Goal: Information Seeking & Learning: Learn about a topic

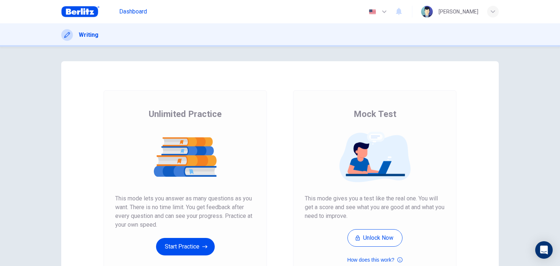
click at [140, 9] on span "Dashboard" at bounding box center [133, 11] width 28 height 9
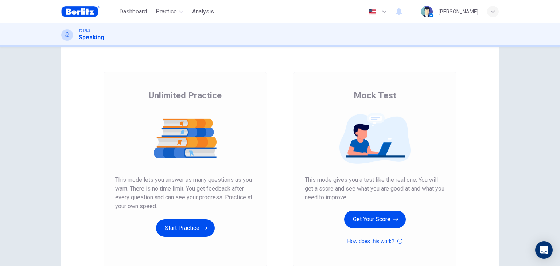
scroll to position [17, 0]
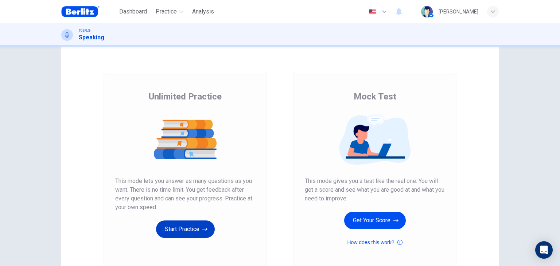
click at [192, 231] on button "Start Practice" at bounding box center [185, 229] width 59 height 17
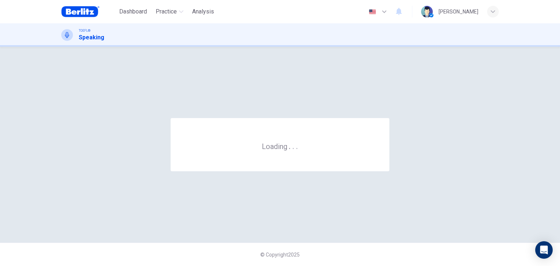
scroll to position [0, 0]
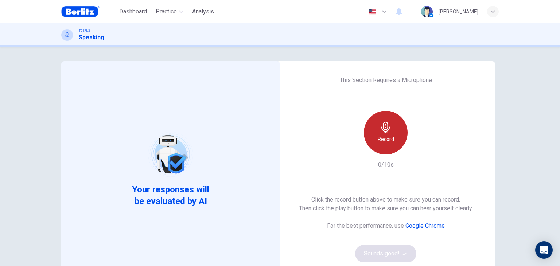
click at [387, 125] on icon "button" at bounding box center [386, 128] width 12 height 12
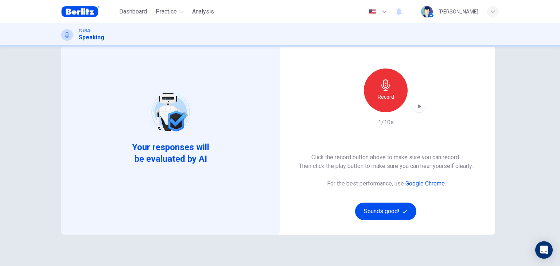
scroll to position [43, 0]
click at [398, 214] on button "Sounds good!" at bounding box center [385, 210] width 61 height 17
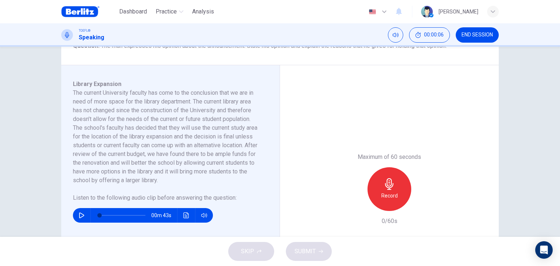
scroll to position [117, 0]
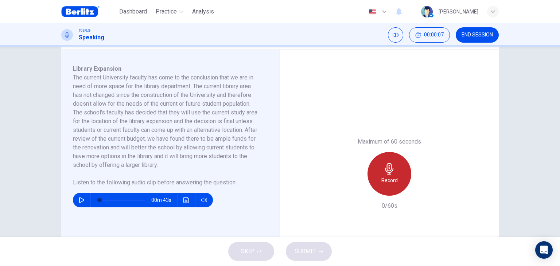
click at [393, 178] on h6 "Record" at bounding box center [389, 180] width 16 height 9
click at [393, 178] on div "Stop" at bounding box center [389, 174] width 44 height 44
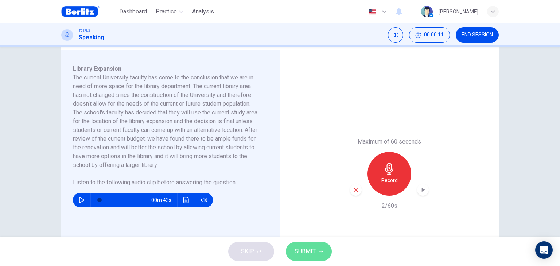
click at [314, 249] on span "SUBMIT" at bounding box center [305, 251] width 21 height 10
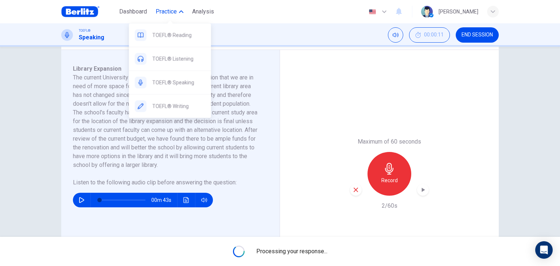
click at [165, 11] on span "Practice" at bounding box center [166, 11] width 21 height 9
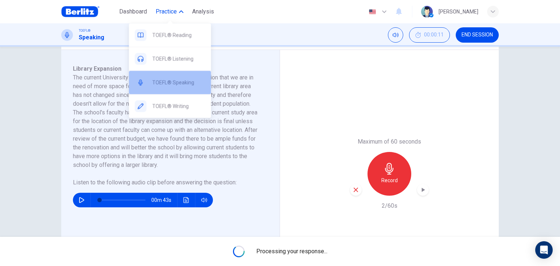
click at [184, 80] on span "TOEFL® Speaking" at bounding box center [178, 82] width 53 height 9
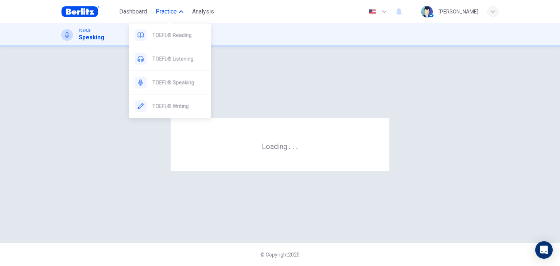
scroll to position [0, 0]
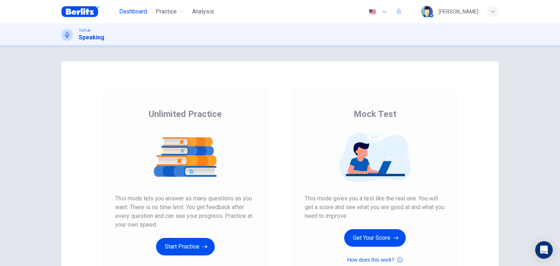
click at [140, 13] on span "Dashboard" at bounding box center [133, 11] width 28 height 9
click at [186, 250] on button "Start Practice" at bounding box center [185, 246] width 59 height 17
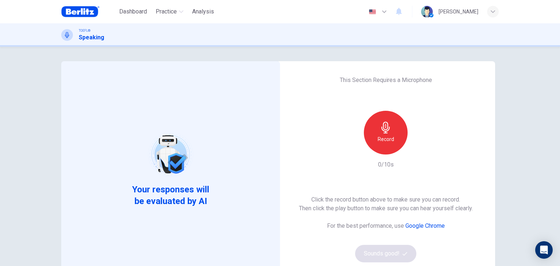
click at [383, 129] on icon "button" at bounding box center [385, 128] width 8 height 12
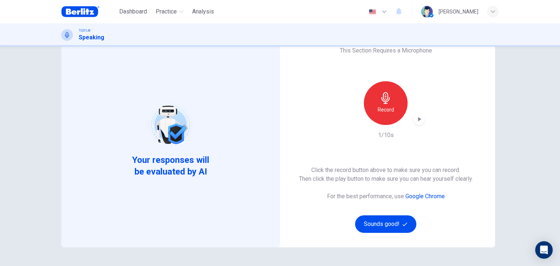
scroll to position [34, 0]
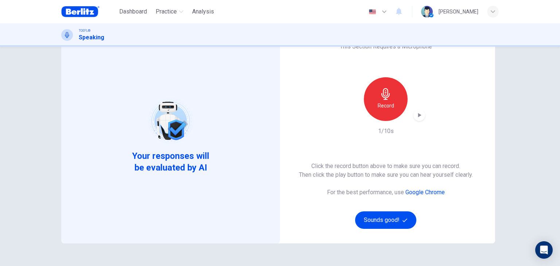
click at [418, 117] on icon "button" at bounding box center [419, 115] width 7 height 7
click at [392, 218] on button "Sounds good!" at bounding box center [385, 219] width 61 height 17
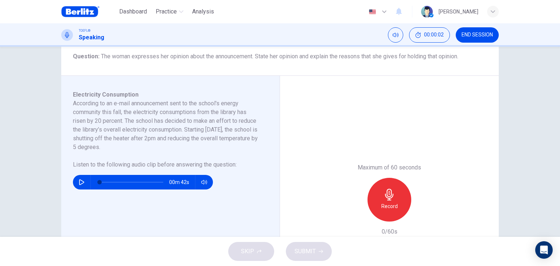
scroll to position [92, 0]
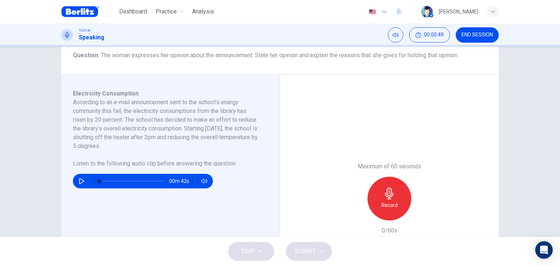
click at [76, 183] on button "button" at bounding box center [82, 181] width 12 height 15
type input "*"
click at [387, 198] on icon "button" at bounding box center [389, 194] width 8 height 12
click at [300, 254] on span "SUBMIT" at bounding box center [305, 251] width 21 height 10
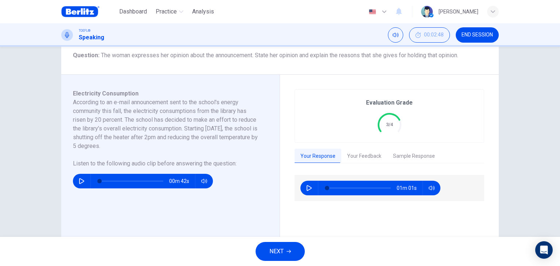
click at [363, 156] on button "Your Feedback" at bounding box center [364, 156] width 46 height 15
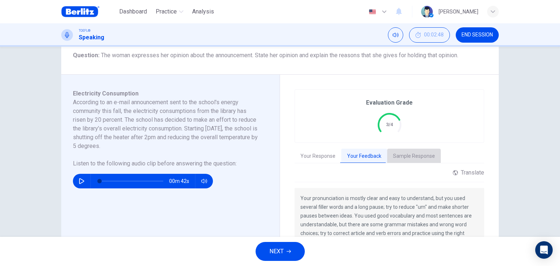
click at [417, 160] on button "Sample Response" at bounding box center [414, 156] width 54 height 15
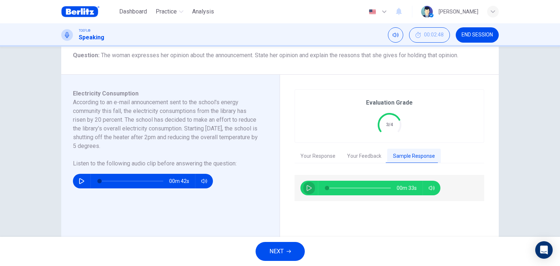
click at [303, 187] on button "button" at bounding box center [309, 188] width 12 height 15
click at [402, 226] on div "00m 24s" at bounding box center [390, 244] width 190 height 139
type input "*"
click at [288, 252] on icon "button" at bounding box center [289, 251] width 4 height 4
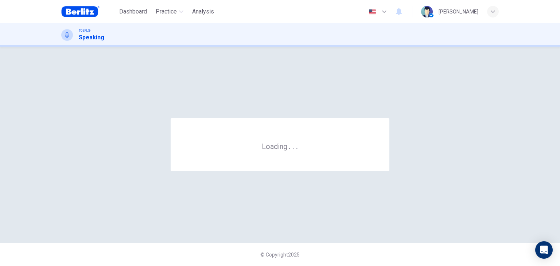
scroll to position [0, 0]
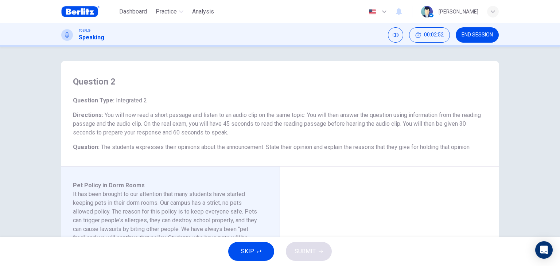
click at [35, 147] on div "Question 2 Question Type : Integrated 2 Directions : You will now read a short …" at bounding box center [280, 142] width 560 height 190
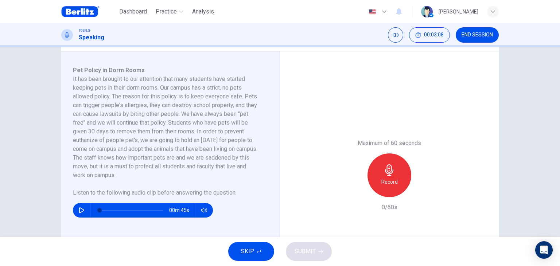
scroll to position [102, 0]
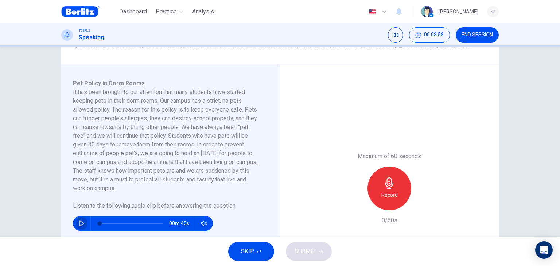
click at [79, 223] on icon "button" at bounding box center [82, 224] width 6 height 6
type input "*"
click at [384, 189] on icon "button" at bounding box center [390, 184] width 12 height 12
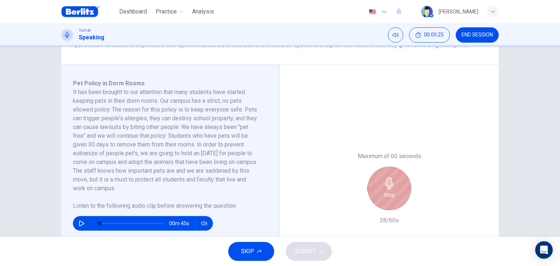
click at [384, 189] on icon "button" at bounding box center [390, 184] width 12 height 12
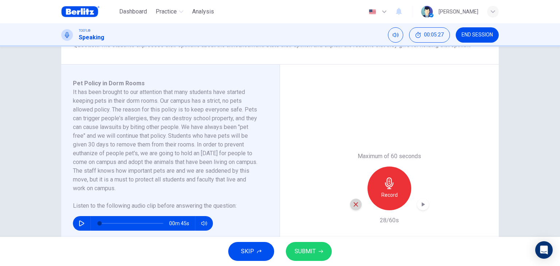
click at [354, 206] on icon "button" at bounding box center [356, 204] width 4 height 4
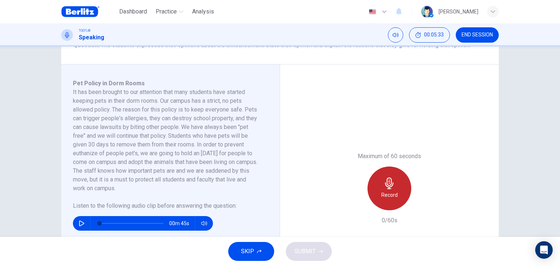
click at [384, 186] on icon "button" at bounding box center [390, 184] width 12 height 12
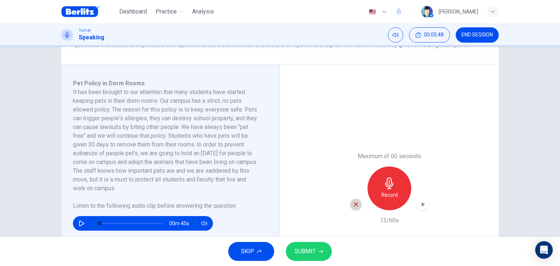
click at [354, 203] on icon "button" at bounding box center [356, 204] width 7 height 7
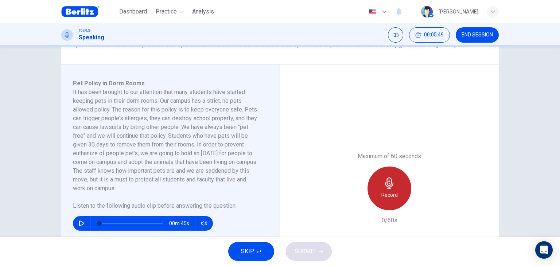
click at [401, 180] on div "Record" at bounding box center [389, 189] width 44 height 44
click at [401, 180] on div "Stop" at bounding box center [389, 189] width 44 height 44
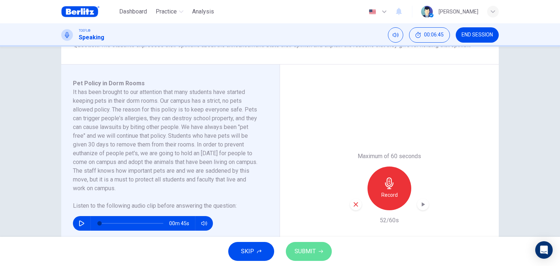
click at [306, 252] on span "SUBMIT" at bounding box center [305, 251] width 21 height 10
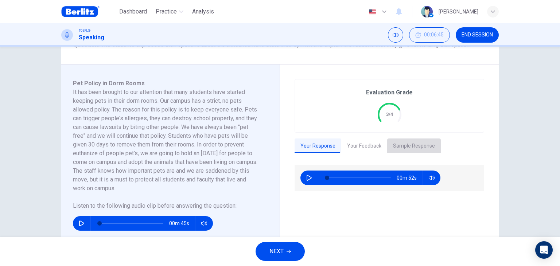
click at [427, 148] on button "Sample Response" at bounding box center [414, 146] width 54 height 15
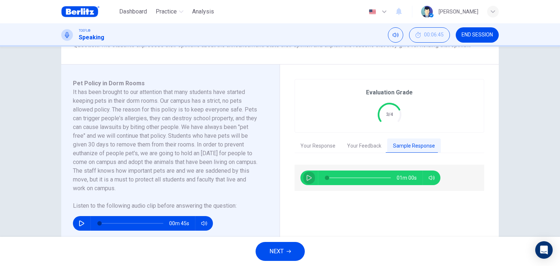
click at [303, 177] on button "button" at bounding box center [309, 178] width 12 height 15
type input "*"
click at [280, 249] on span "NEXT" at bounding box center [276, 251] width 14 height 10
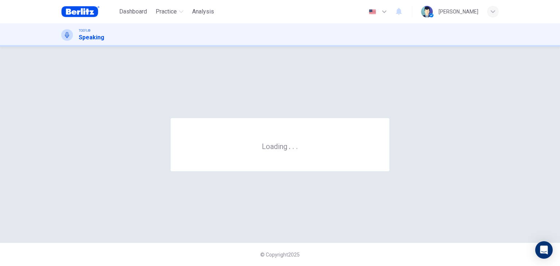
scroll to position [0, 0]
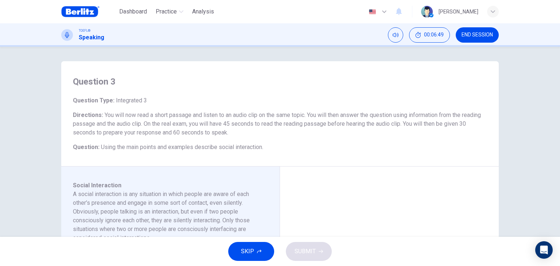
click at [15, 143] on div "Question 3 Question Type : Integrated 3 Directions : You will now read a short …" at bounding box center [280, 142] width 560 height 190
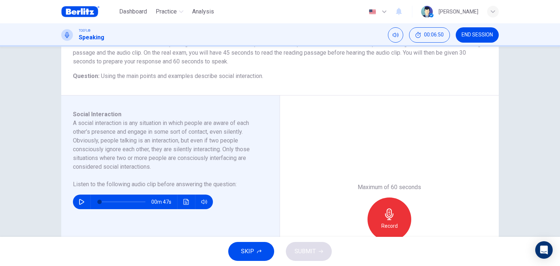
scroll to position [73, 0]
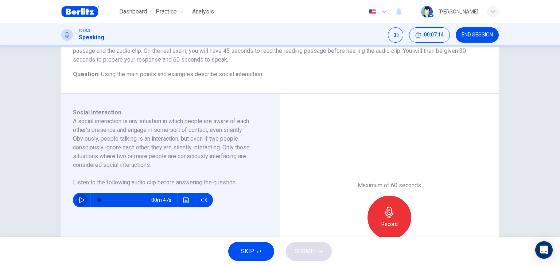
click at [80, 196] on button "button" at bounding box center [82, 200] width 12 height 15
type input "*"
click at [391, 219] on div "Record" at bounding box center [389, 218] width 44 height 44
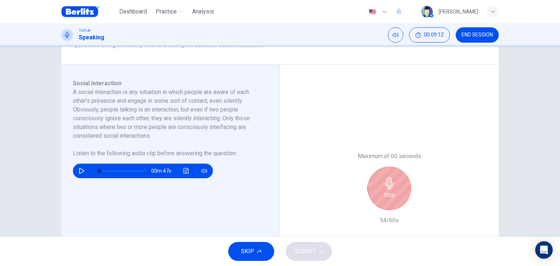
scroll to position [117, 0]
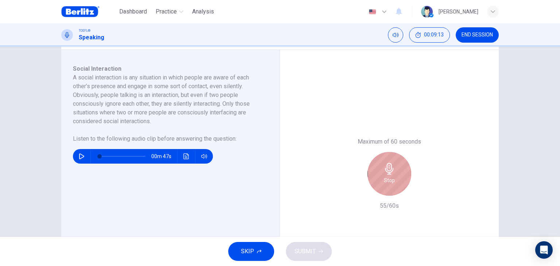
click at [378, 169] on div "Stop" at bounding box center [389, 174] width 44 height 44
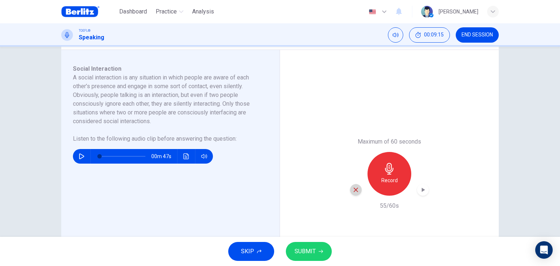
click at [353, 189] on icon "button" at bounding box center [356, 190] width 7 height 7
click at [79, 148] on div "00m 47s" at bounding box center [166, 153] width 186 height 20
click at [79, 159] on icon "button" at bounding box center [82, 156] width 6 height 6
click at [121, 156] on span at bounding box center [123, 156] width 46 height 10
type input "*"
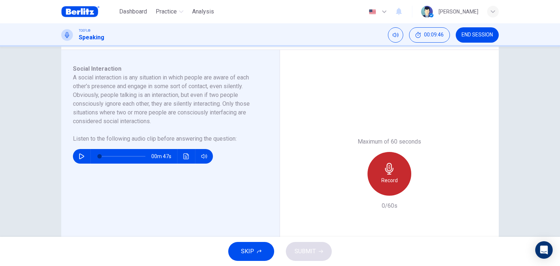
click at [385, 171] on icon "button" at bounding box center [390, 169] width 12 height 12
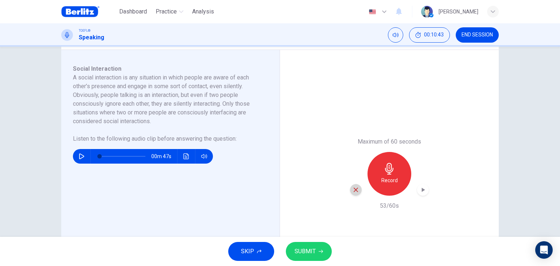
click at [354, 190] on icon "button" at bounding box center [356, 190] width 4 height 4
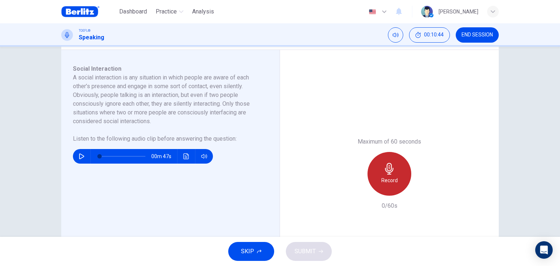
click at [391, 172] on icon "button" at bounding box center [390, 169] width 12 height 12
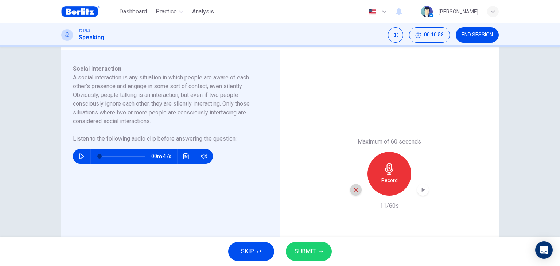
click at [355, 190] on icon "button" at bounding box center [356, 190] width 7 height 7
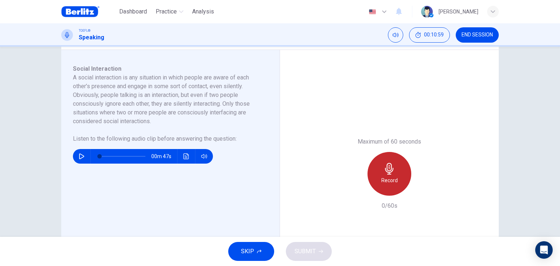
click at [391, 172] on icon "button" at bounding box center [390, 169] width 12 height 12
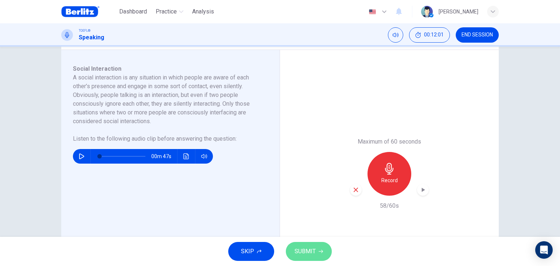
click at [315, 254] on span "SUBMIT" at bounding box center [305, 251] width 21 height 10
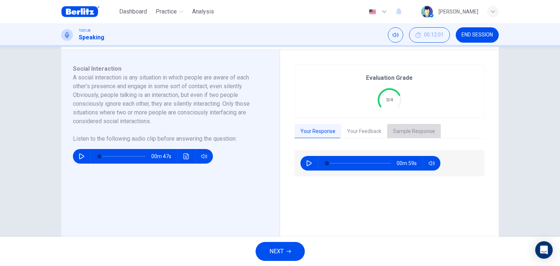
click at [408, 124] on button "Sample Response" at bounding box center [414, 131] width 54 height 15
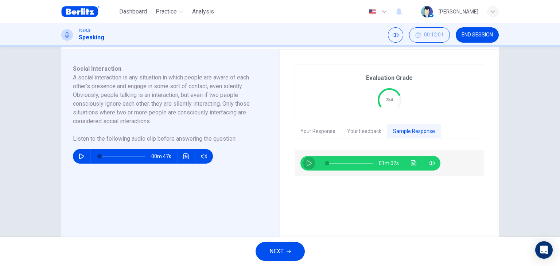
click at [308, 162] on icon "button" at bounding box center [309, 163] width 5 height 6
type input "**"
type input "*"
click at [274, 253] on span "NEXT" at bounding box center [276, 251] width 14 height 10
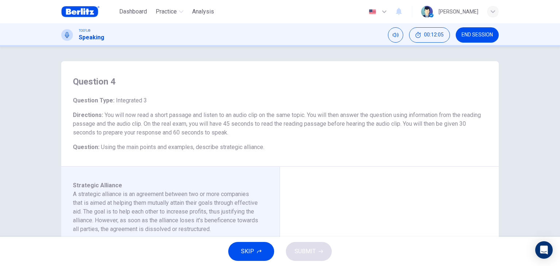
click at [18, 136] on div "Question 4 Question Type : Integrated 3 Directions : You will now read a short …" at bounding box center [280, 142] width 560 height 190
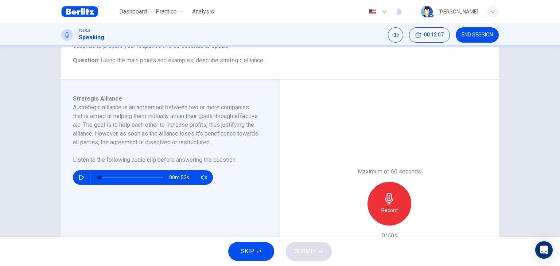
scroll to position [87, 0]
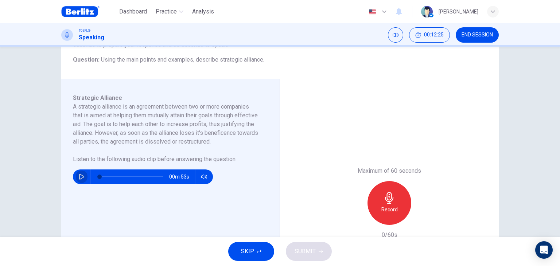
click at [76, 184] on button "button" at bounding box center [82, 177] width 12 height 15
type input "*"
click at [401, 210] on div "Record" at bounding box center [389, 203] width 44 height 44
click at [401, 210] on div "Stop" at bounding box center [389, 203] width 44 height 44
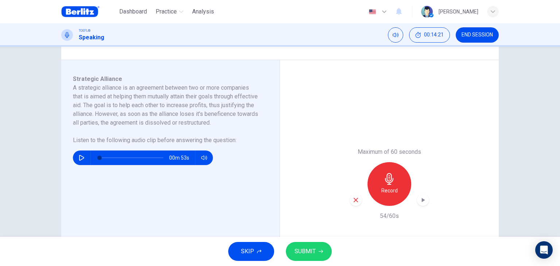
scroll to position [131, 0]
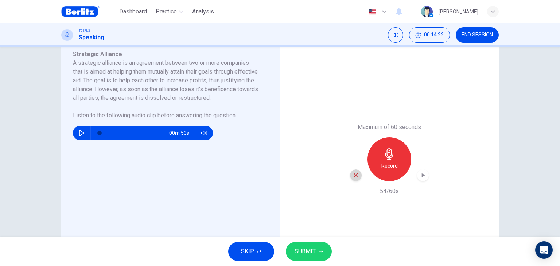
click at [353, 176] on icon "button" at bounding box center [356, 175] width 7 height 7
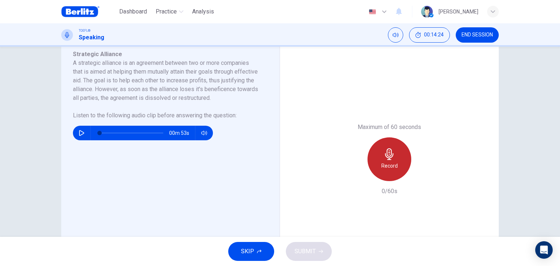
click at [396, 155] on div "Record" at bounding box center [389, 159] width 44 height 44
click at [396, 155] on div "Stop" at bounding box center [389, 159] width 44 height 44
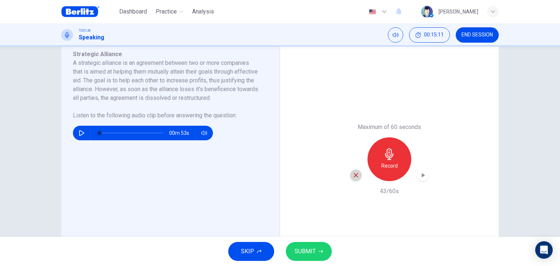
click at [354, 174] on icon "button" at bounding box center [356, 175] width 4 height 4
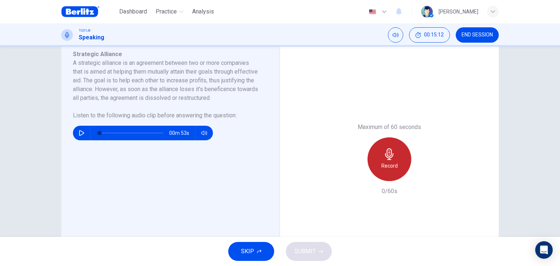
click at [375, 163] on div "Record" at bounding box center [389, 159] width 44 height 44
click at [384, 162] on h6 "Stop" at bounding box center [389, 165] width 11 height 9
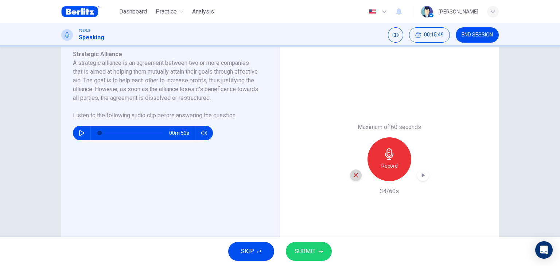
click at [354, 177] on icon "button" at bounding box center [356, 175] width 7 height 7
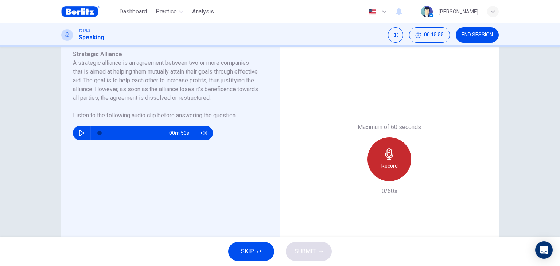
click at [384, 158] on icon "button" at bounding box center [390, 154] width 12 height 12
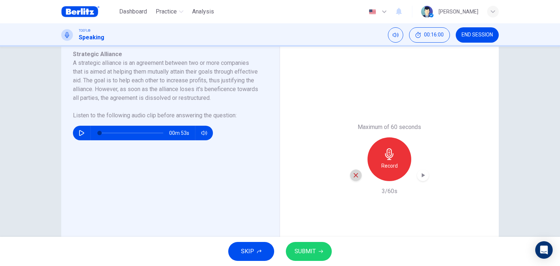
click at [355, 174] on icon "button" at bounding box center [356, 175] width 4 height 4
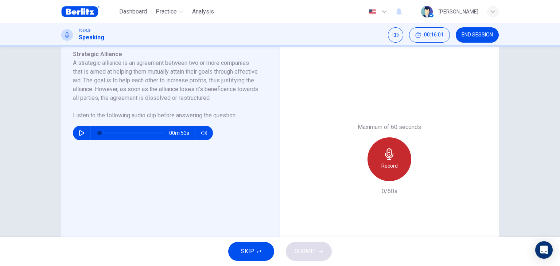
click at [379, 159] on div "Record" at bounding box center [389, 159] width 44 height 44
click at [379, 159] on div "Stop" at bounding box center [389, 159] width 44 height 44
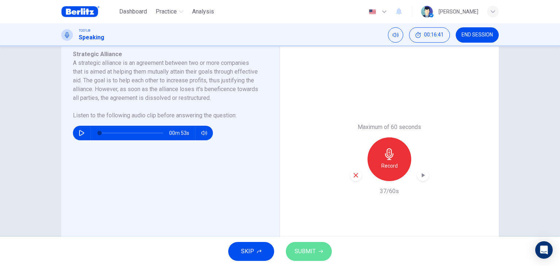
click at [309, 251] on span "SUBMIT" at bounding box center [305, 251] width 21 height 10
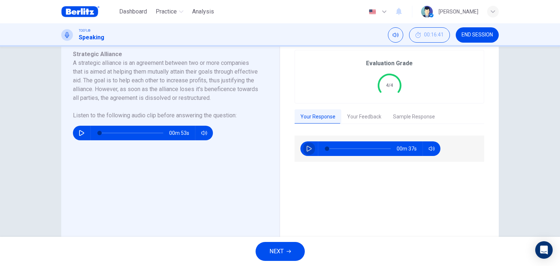
click at [308, 151] on icon "button" at bounding box center [309, 149] width 6 height 6
type input "**"
click at [362, 114] on button "Your Feedback" at bounding box center [364, 116] width 46 height 15
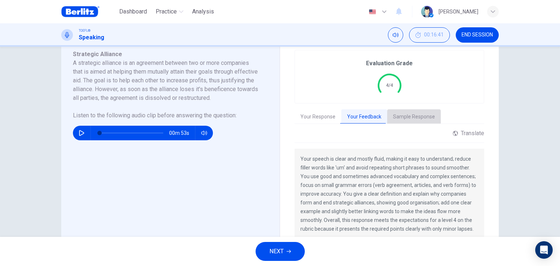
click at [411, 114] on button "Sample Response" at bounding box center [414, 116] width 54 height 15
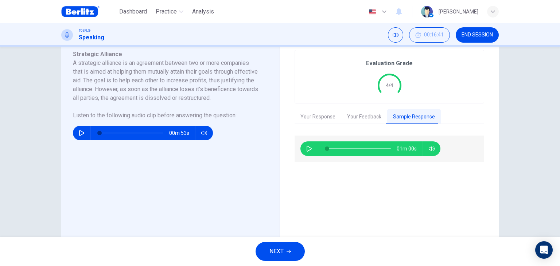
click at [303, 147] on button "button" at bounding box center [309, 148] width 12 height 15
type input "*"
click at [276, 251] on span "NEXT" at bounding box center [276, 251] width 14 height 10
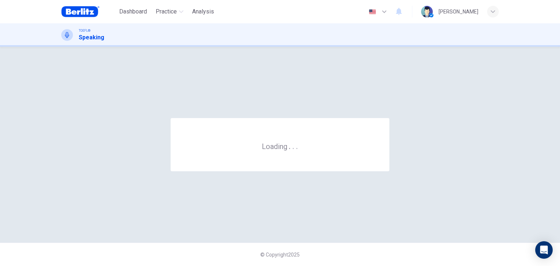
scroll to position [0, 0]
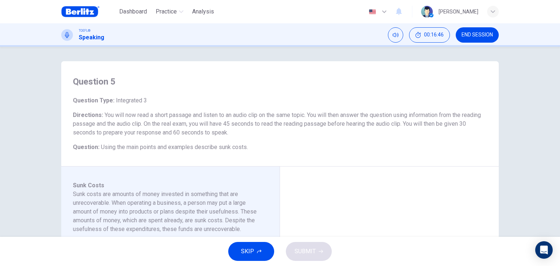
click at [35, 143] on div "Question 5 Question Type : Integrated 3 Directions : You will now read a short …" at bounding box center [280, 142] width 560 height 190
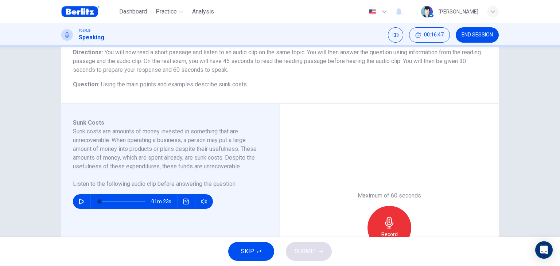
scroll to position [73, 0]
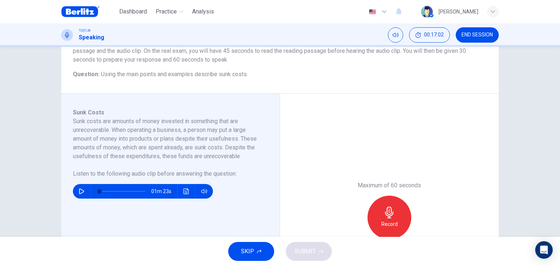
click at [65, 191] on div "Sunk Costs Sunk costs are amounts of money invested in something that are unrec…" at bounding box center [170, 218] width 219 height 248
click at [73, 192] on div "01m 23s" at bounding box center [143, 191] width 140 height 15
click at [79, 192] on icon "button" at bounding box center [81, 191] width 5 height 6
type input "*"
click at [386, 215] on icon "button" at bounding box center [390, 213] width 12 height 12
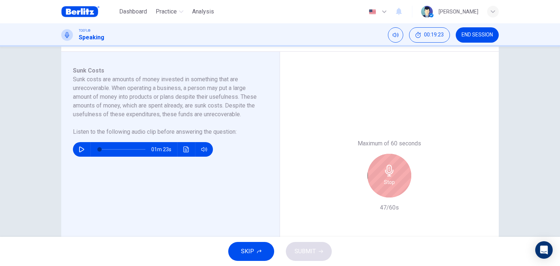
scroll to position [117, 0]
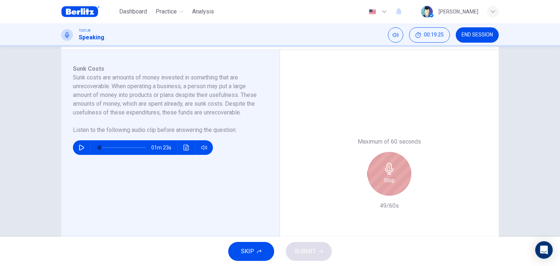
click at [398, 169] on div "Stop" at bounding box center [389, 174] width 44 height 44
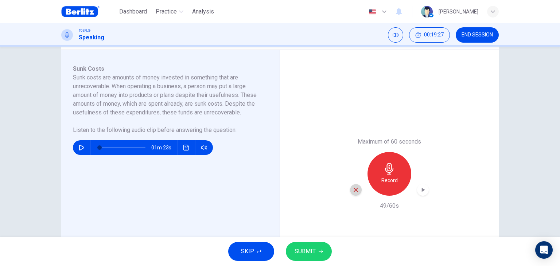
click at [355, 192] on icon "button" at bounding box center [356, 190] width 7 height 7
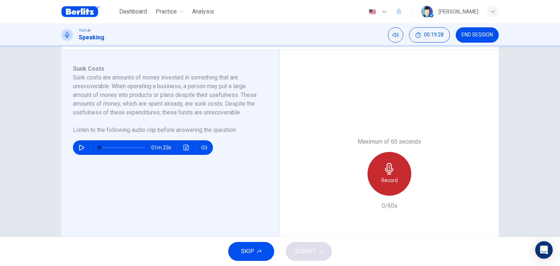
click at [385, 168] on icon "button" at bounding box center [389, 169] width 8 height 12
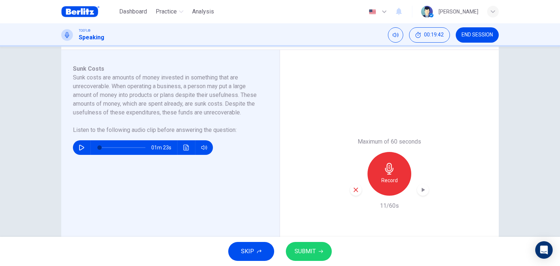
click at [354, 191] on icon "button" at bounding box center [356, 190] width 4 height 4
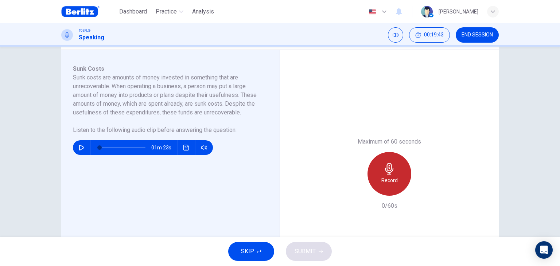
click at [384, 176] on h6 "Record" at bounding box center [389, 180] width 16 height 9
click at [384, 176] on h6 "Stop" at bounding box center [389, 180] width 11 height 9
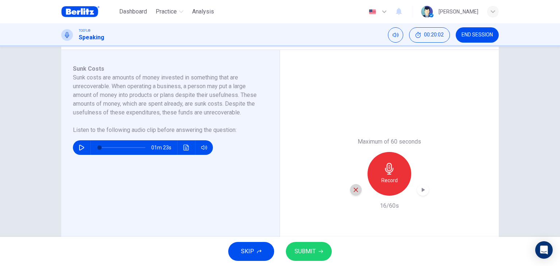
click at [354, 189] on icon "button" at bounding box center [356, 190] width 4 height 4
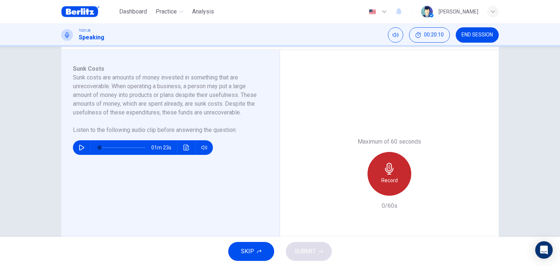
click at [385, 171] on icon "button" at bounding box center [390, 169] width 12 height 12
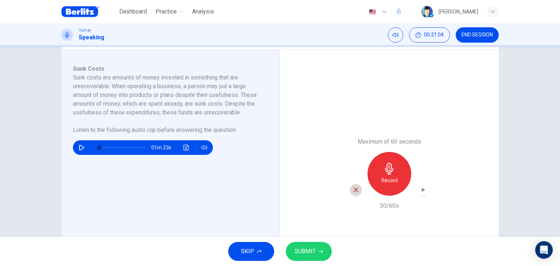
click at [355, 190] on icon "button" at bounding box center [356, 190] width 7 height 7
click at [319, 159] on div "Maximum of 60 seconds Record 0/60s" at bounding box center [389, 174] width 219 height 248
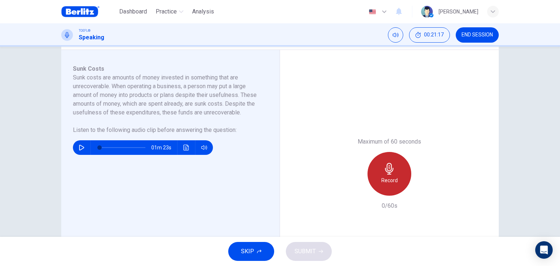
click at [386, 175] on div "Record" at bounding box center [389, 174] width 44 height 44
click at [386, 175] on div "Stop" at bounding box center [389, 174] width 44 height 44
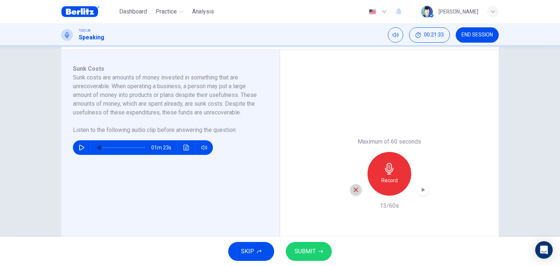
click at [353, 191] on icon "button" at bounding box center [356, 190] width 7 height 7
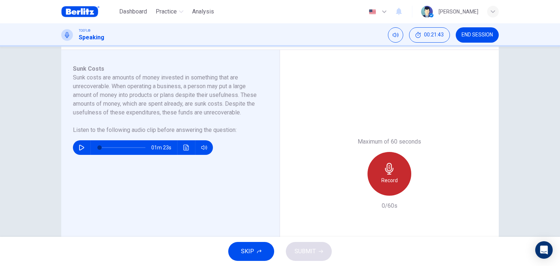
click at [381, 180] on h6 "Record" at bounding box center [389, 180] width 16 height 9
click at [381, 180] on div "Stop" at bounding box center [389, 174] width 44 height 44
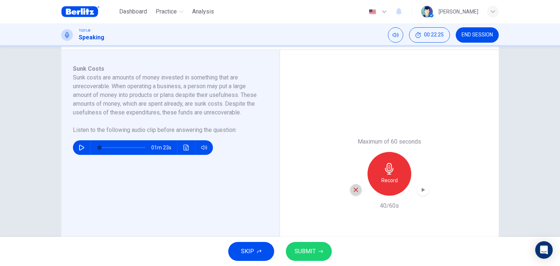
click at [356, 190] on icon "button" at bounding box center [356, 190] width 7 height 7
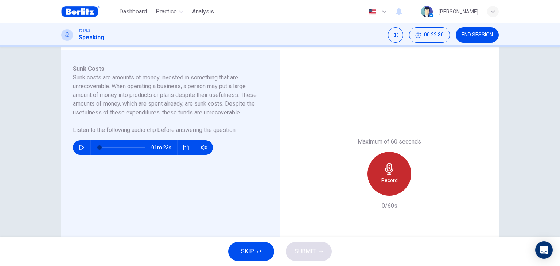
click at [384, 174] on icon "button" at bounding box center [390, 169] width 12 height 12
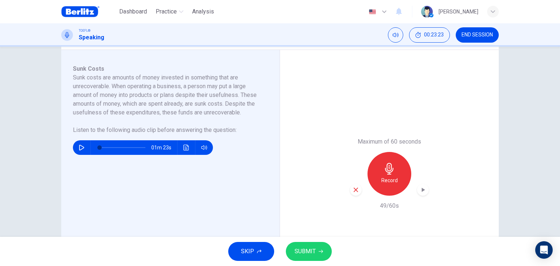
click at [310, 257] on button "SUBMIT" at bounding box center [309, 251] width 46 height 19
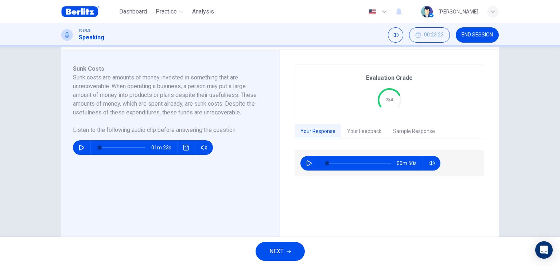
click at [370, 131] on button "Your Feedback" at bounding box center [364, 131] width 46 height 15
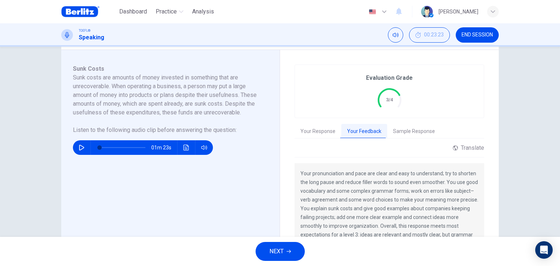
click at [402, 132] on button "Sample Response" at bounding box center [414, 131] width 54 height 15
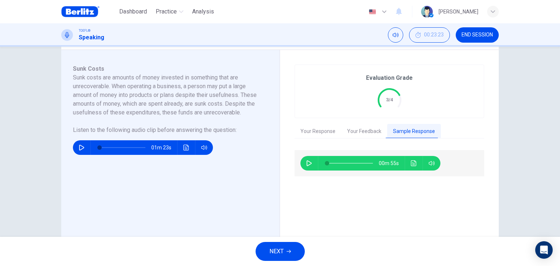
click at [307, 165] on icon "button" at bounding box center [309, 163] width 6 height 6
type input "**"
click at [274, 250] on span "NEXT" at bounding box center [276, 251] width 14 height 10
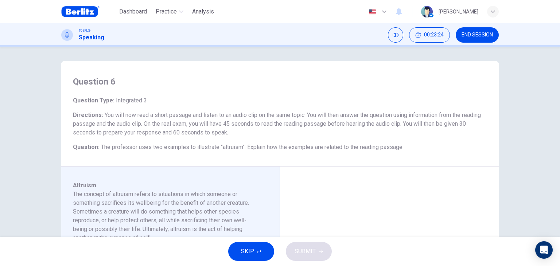
click at [32, 168] on div "Question 6 Question Type : Integrated 3 Directions : You will now read a short …" at bounding box center [280, 142] width 560 height 190
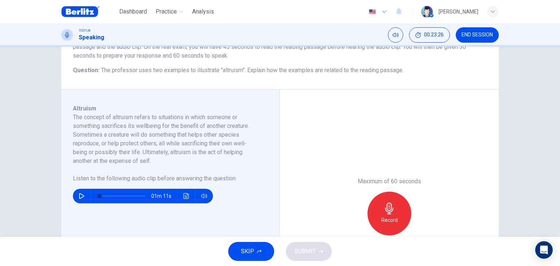
scroll to position [87, 0]
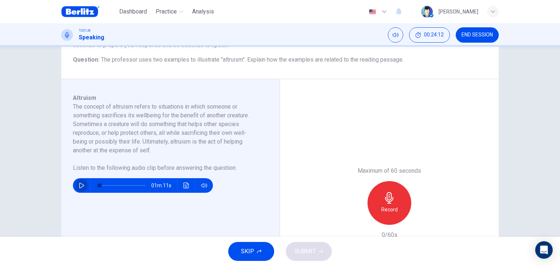
click at [80, 183] on icon "button" at bounding box center [82, 186] width 6 height 6
type input "*"
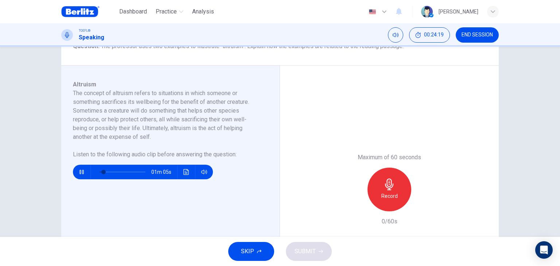
scroll to position [102, 0]
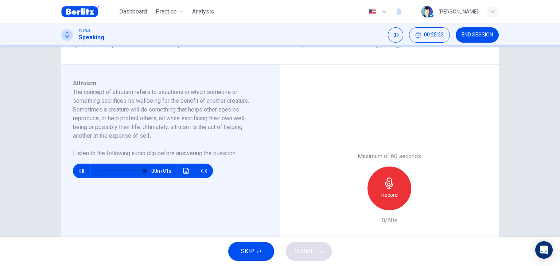
type input "*"
click at [388, 193] on h6 "Record" at bounding box center [389, 195] width 16 height 9
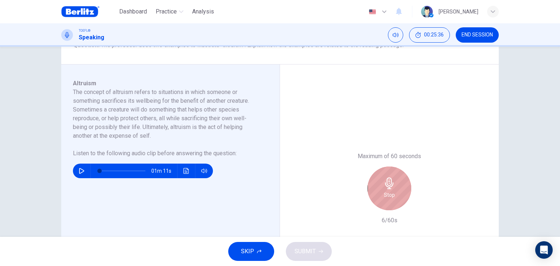
click at [388, 193] on h6 "Stop" at bounding box center [389, 195] width 11 height 9
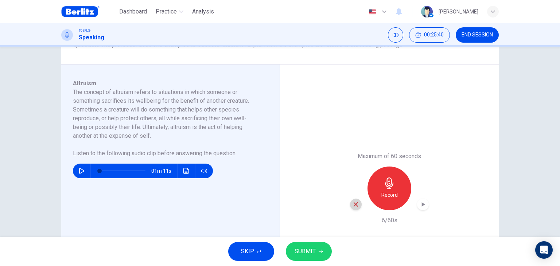
click at [354, 204] on icon "button" at bounding box center [356, 204] width 4 height 4
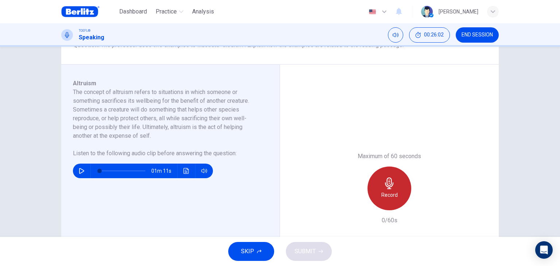
click at [388, 187] on icon "button" at bounding box center [389, 184] width 8 height 12
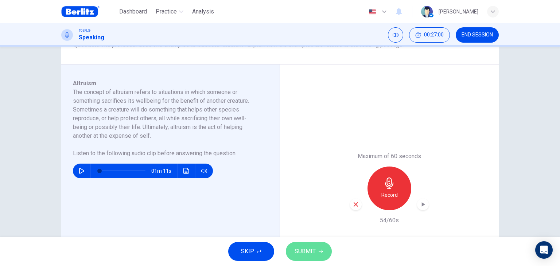
click at [314, 247] on span "SUBMIT" at bounding box center [305, 251] width 21 height 10
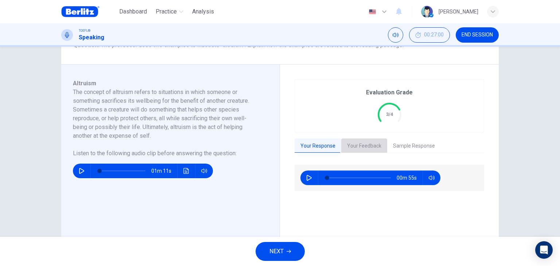
click at [361, 147] on button "Your Feedback" at bounding box center [364, 146] width 46 height 15
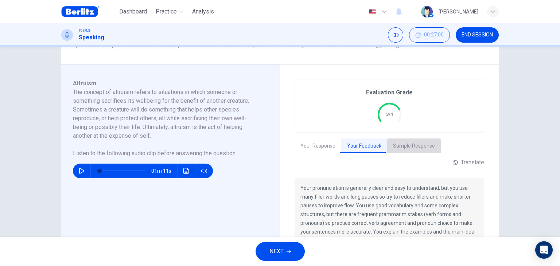
click at [412, 146] on button "Sample Response" at bounding box center [414, 146] width 54 height 15
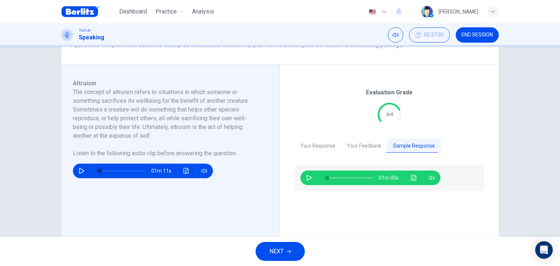
click at [308, 180] on icon "button" at bounding box center [309, 178] width 6 height 6
type input "**"
click at [277, 249] on span "NEXT" at bounding box center [276, 251] width 14 height 10
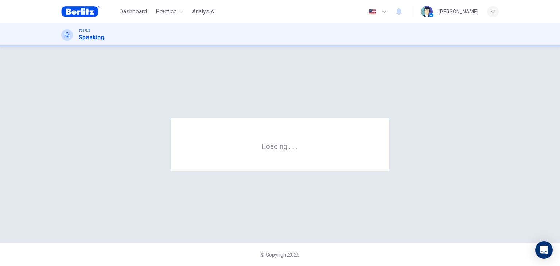
scroll to position [0, 0]
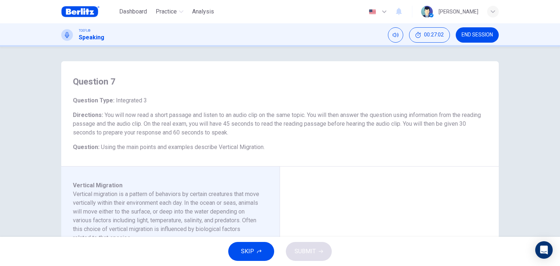
click at [31, 175] on div "Question 7 Question Type : Integrated 3 Directions : You will now read a short …" at bounding box center [280, 142] width 560 height 190
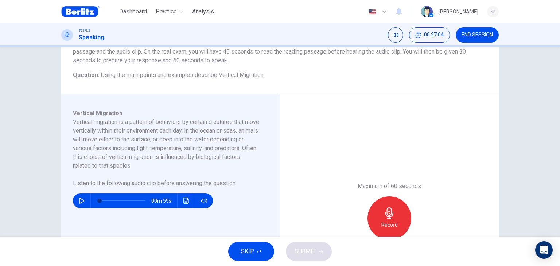
scroll to position [73, 0]
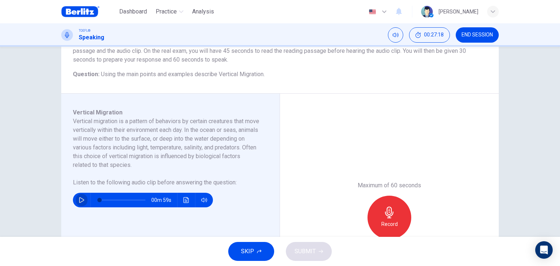
click at [79, 201] on icon "button" at bounding box center [82, 200] width 6 height 6
type input "*"
click at [391, 215] on icon "button" at bounding box center [390, 213] width 12 height 12
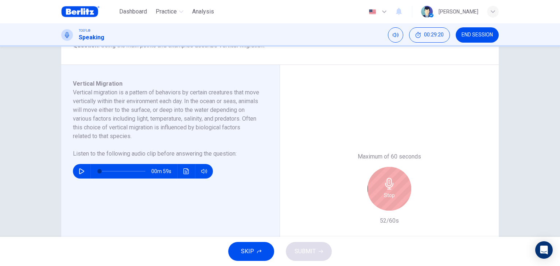
scroll to position [102, 0]
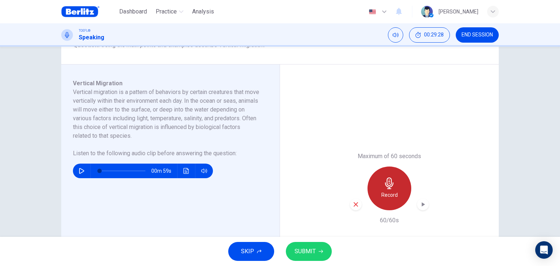
click at [391, 190] on div "Record" at bounding box center [389, 189] width 44 height 44
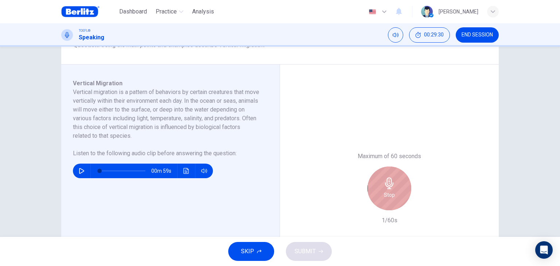
click at [391, 190] on div "Stop" at bounding box center [389, 189] width 44 height 44
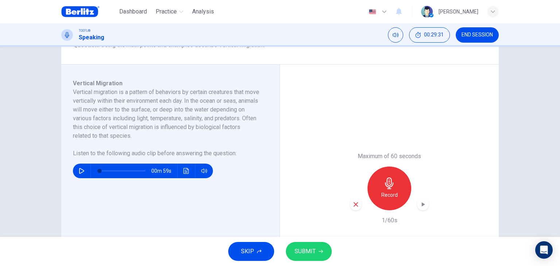
click at [353, 202] on icon "button" at bounding box center [356, 204] width 7 height 7
click at [387, 181] on icon "button" at bounding box center [390, 184] width 12 height 12
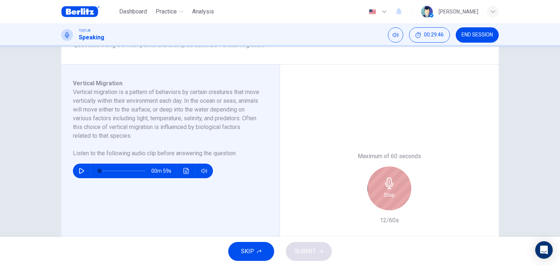
click at [387, 181] on icon "button" at bounding box center [390, 184] width 12 height 12
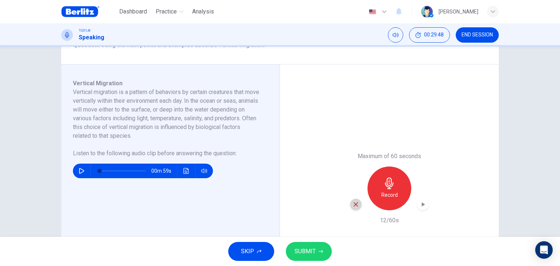
click at [353, 206] on icon "button" at bounding box center [356, 204] width 7 height 7
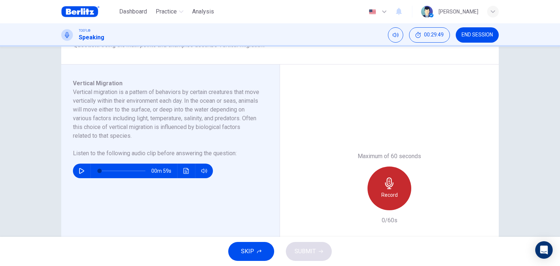
click at [391, 186] on icon "button" at bounding box center [390, 184] width 12 height 12
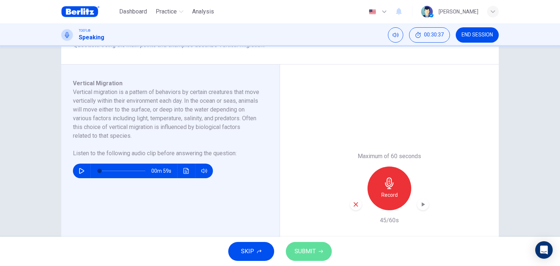
click at [311, 252] on span "SUBMIT" at bounding box center [305, 251] width 21 height 10
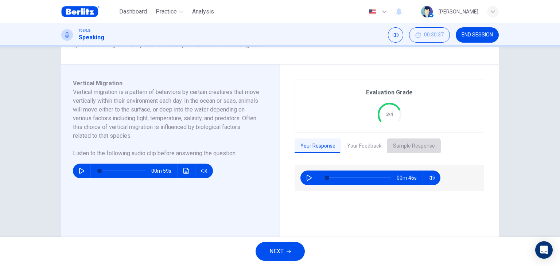
click at [406, 146] on button "Sample Response" at bounding box center [414, 146] width 54 height 15
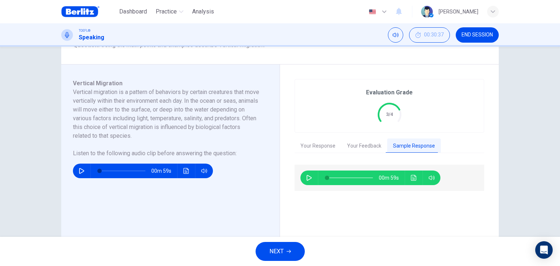
click at [309, 176] on icon "button" at bounding box center [309, 178] width 6 height 6
type input "*"
click at [269, 255] on span "NEXT" at bounding box center [276, 251] width 14 height 10
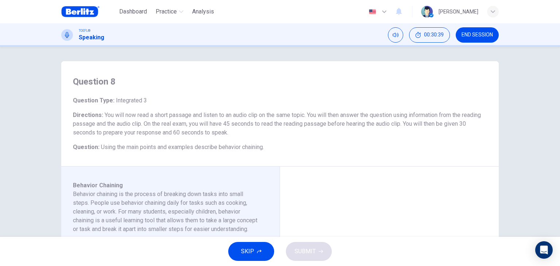
click at [50, 168] on div "Question 8 Question Type : Integrated 3 Directions : You will now read a short …" at bounding box center [280, 237] width 461 height 353
click at [41, 164] on div "Question 8 Question Type : Integrated 3 Directions : You will now read a short …" at bounding box center [280, 142] width 560 height 190
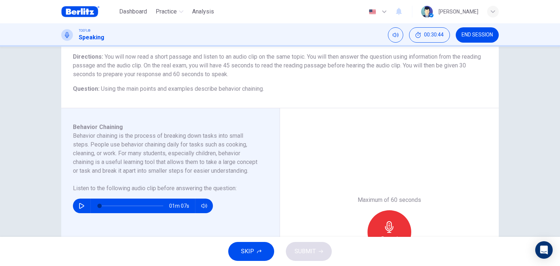
scroll to position [73, 0]
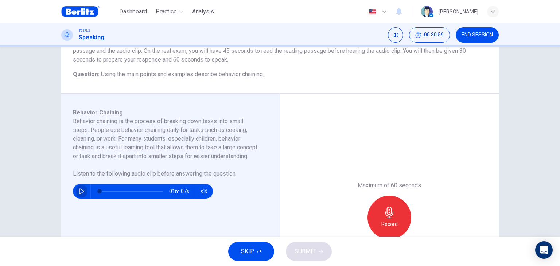
click at [79, 194] on icon "button" at bounding box center [81, 191] width 5 height 6
type input "*"
click at [394, 213] on div "Record" at bounding box center [389, 218] width 44 height 44
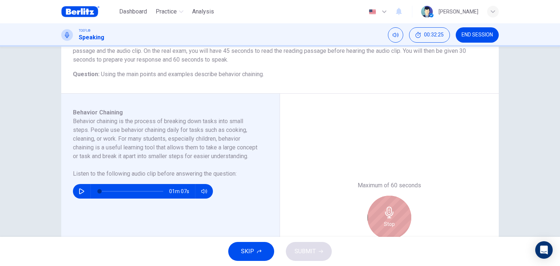
click at [396, 219] on div "Stop" at bounding box center [389, 218] width 44 height 44
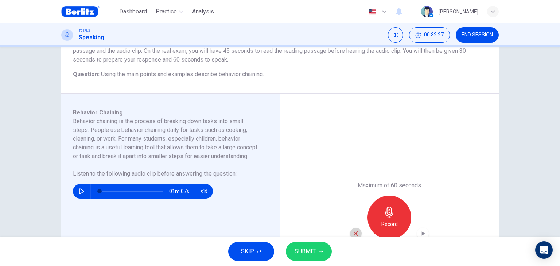
click at [354, 233] on icon "button" at bounding box center [356, 233] width 4 height 4
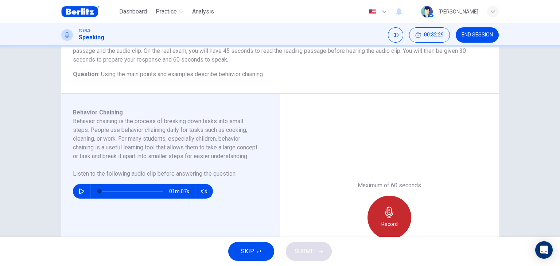
click at [396, 214] on div "Record" at bounding box center [389, 218] width 44 height 44
click at [396, 214] on div "Stop" at bounding box center [389, 218] width 44 height 44
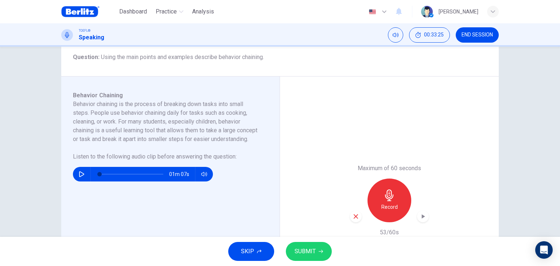
scroll to position [102, 0]
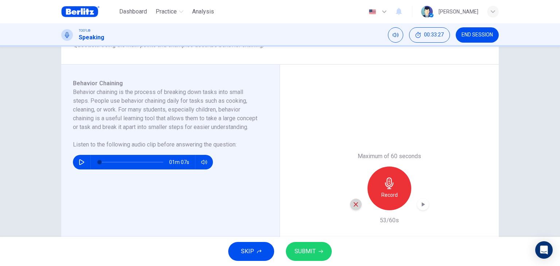
click at [353, 202] on icon "button" at bounding box center [356, 204] width 7 height 7
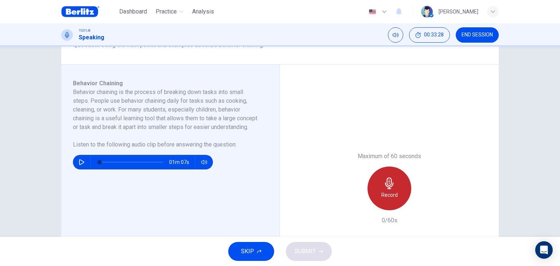
click at [388, 186] on icon "button" at bounding box center [389, 184] width 8 height 12
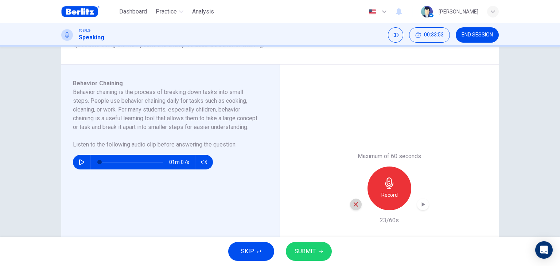
click at [355, 204] on icon "button" at bounding box center [356, 204] width 7 height 7
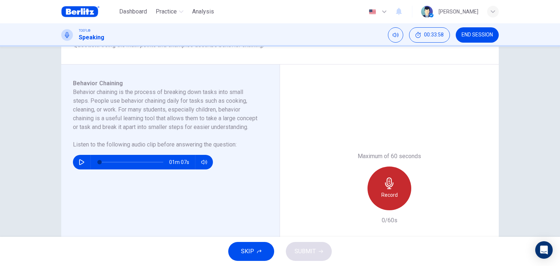
click at [384, 186] on icon "button" at bounding box center [390, 184] width 12 height 12
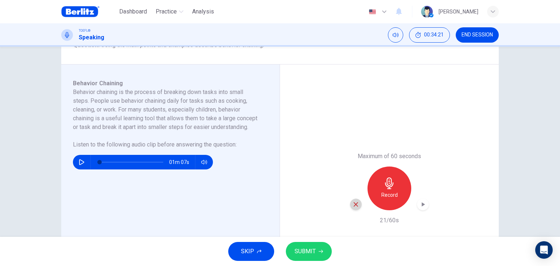
click at [354, 205] on icon "button" at bounding box center [356, 204] width 4 height 4
click at [353, 205] on div "Record" at bounding box center [389, 189] width 79 height 44
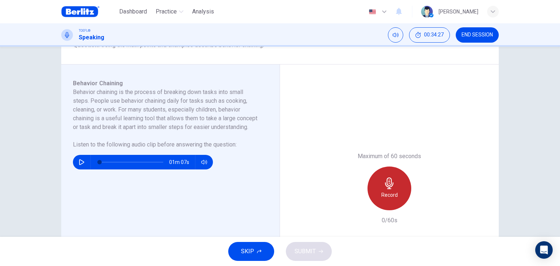
click at [392, 187] on icon "button" at bounding box center [390, 184] width 12 height 12
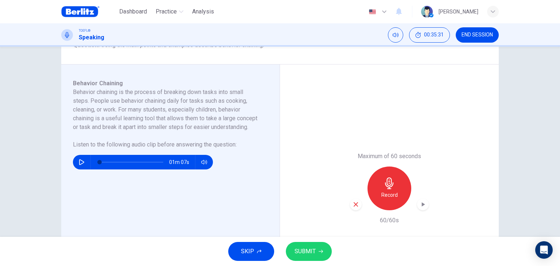
click at [354, 204] on icon "button" at bounding box center [356, 204] width 4 height 4
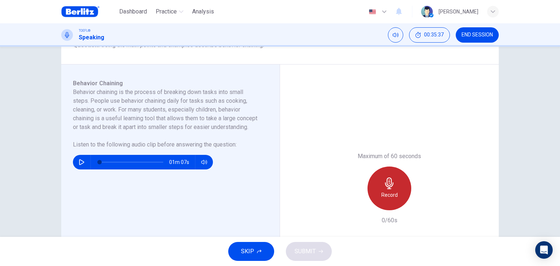
click at [387, 191] on h6 "Record" at bounding box center [389, 195] width 16 height 9
click at [387, 191] on h6 "Stop" at bounding box center [389, 195] width 11 height 9
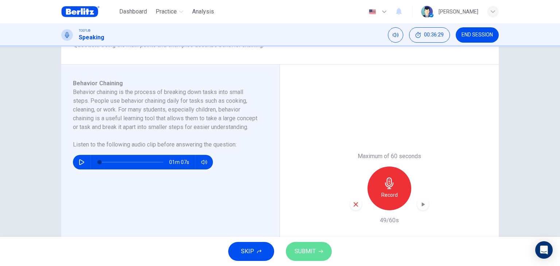
click at [310, 248] on span "SUBMIT" at bounding box center [305, 251] width 21 height 10
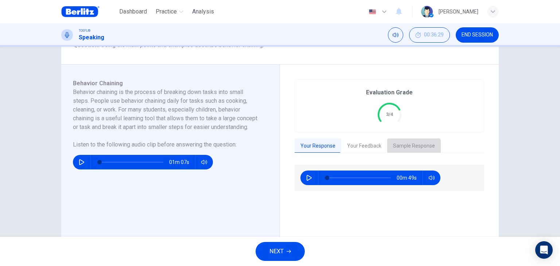
click at [404, 148] on button "Sample Response" at bounding box center [414, 146] width 54 height 15
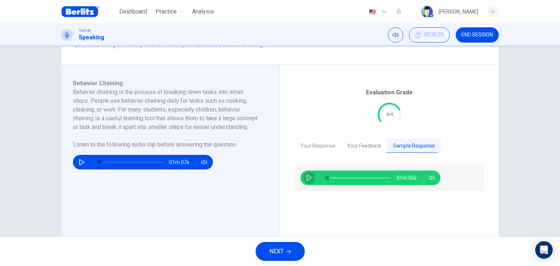
click at [311, 179] on button "button" at bounding box center [309, 178] width 12 height 15
click at [306, 178] on icon "button" at bounding box center [309, 178] width 6 height 6
type input "**"
click at [279, 253] on span "NEXT" at bounding box center [276, 251] width 14 height 10
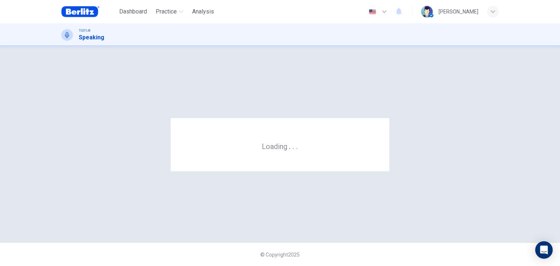
scroll to position [0, 0]
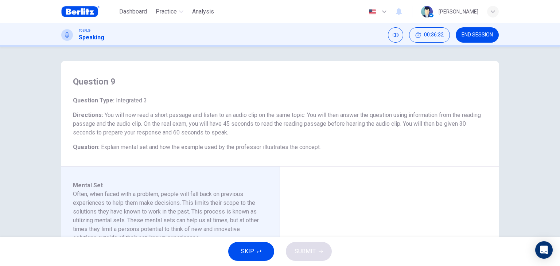
click at [40, 172] on div "Question 9 Question Type : Integrated 3 Directions : You will now read a short …" at bounding box center [280, 142] width 560 height 190
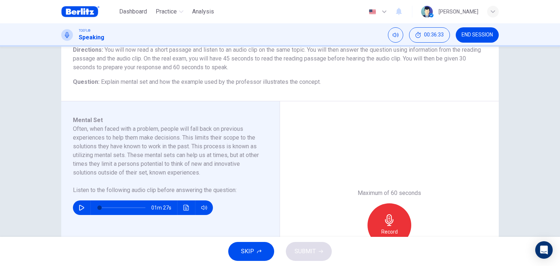
scroll to position [73, 0]
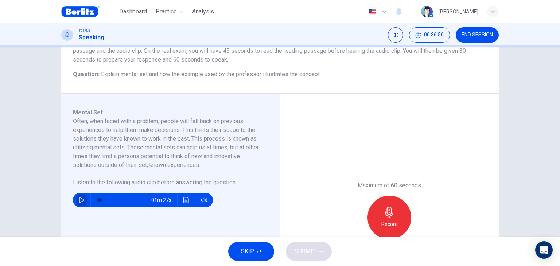
click at [78, 206] on button "button" at bounding box center [82, 200] width 12 height 15
type input "**"
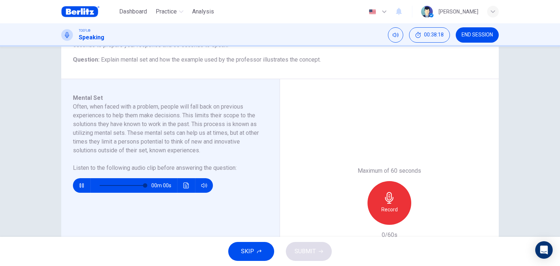
type input "*"
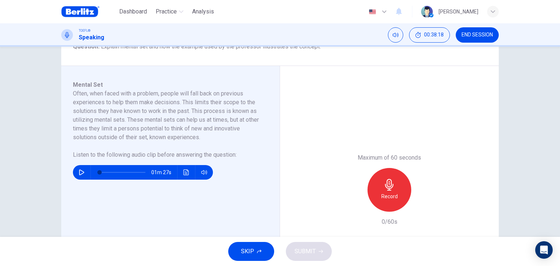
scroll to position [102, 0]
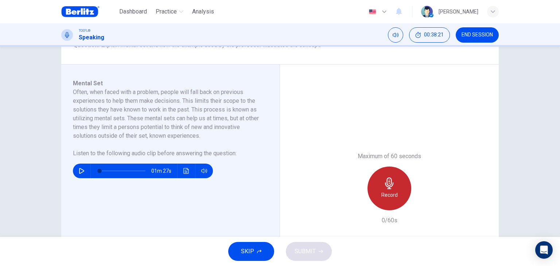
click at [390, 187] on icon "button" at bounding box center [390, 184] width 12 height 12
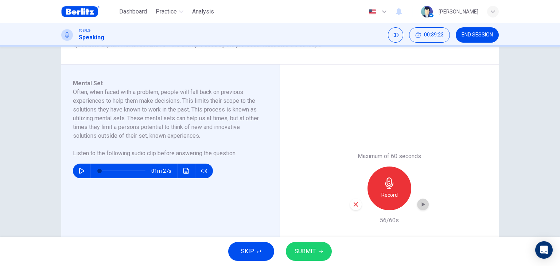
click at [419, 205] on icon "button" at bounding box center [422, 204] width 7 height 7
click at [312, 250] on span "SUBMIT" at bounding box center [305, 251] width 21 height 10
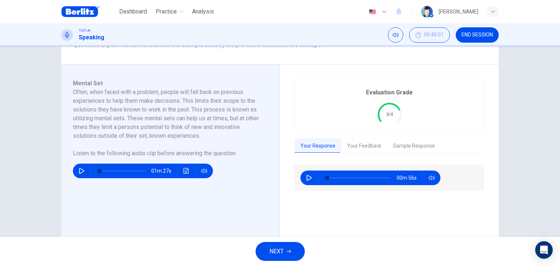
click at [419, 148] on button "Sample Response" at bounding box center [414, 146] width 54 height 15
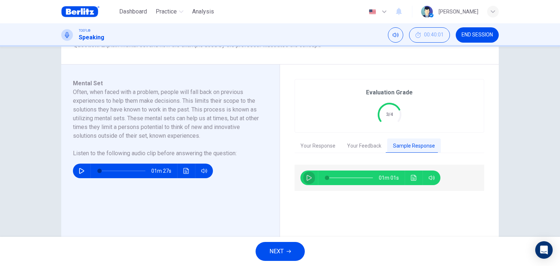
click at [306, 178] on icon "button" at bounding box center [309, 178] width 6 height 6
click at [309, 176] on icon "button" at bounding box center [309, 178] width 4 height 4
type input "**"
click at [277, 250] on span "NEXT" at bounding box center [276, 251] width 14 height 10
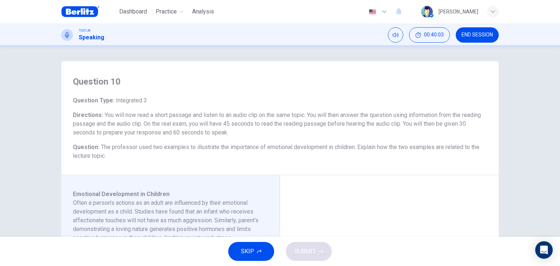
click at [0, 110] on div "Question 10 Question Type : Integrated 3 Directions : You will now read a short…" at bounding box center [280, 142] width 560 height 190
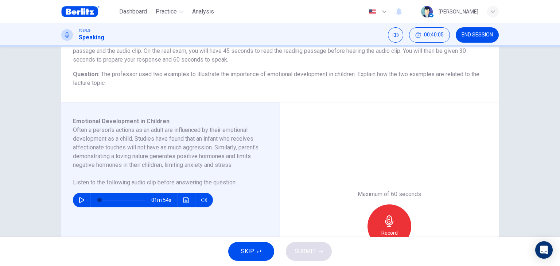
scroll to position [87, 0]
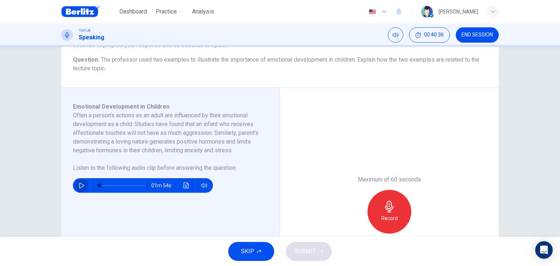
click at [83, 193] on button "button" at bounding box center [82, 185] width 12 height 15
click at [83, 191] on button "button" at bounding box center [82, 185] width 12 height 15
type input "*"
